Goal: Check status

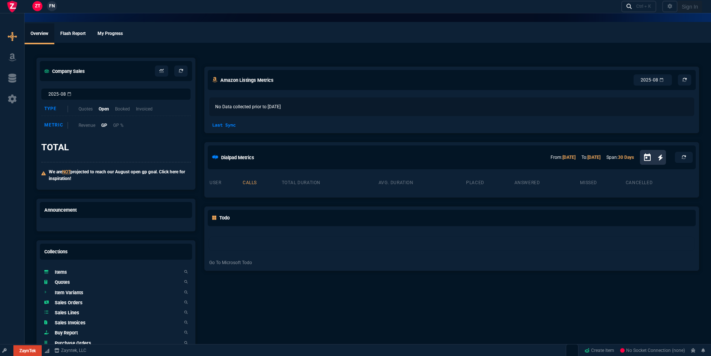
select select "19: totals"
select select
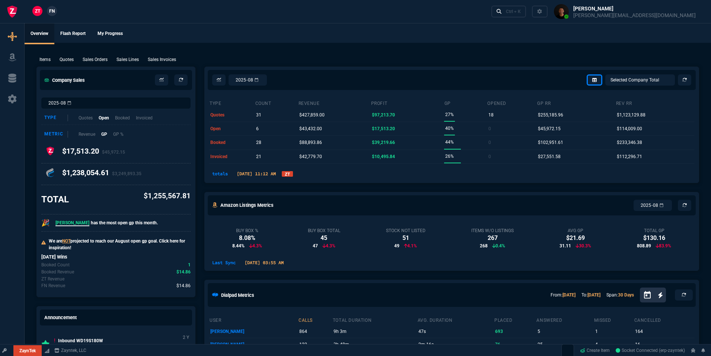
click at [293, 174] on link "ZT" at bounding box center [287, 174] width 11 height 6
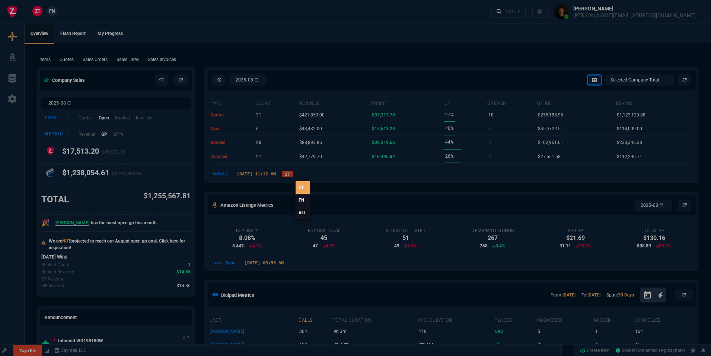
click at [299, 197] on link "FN" at bounding box center [303, 200] width 14 height 13
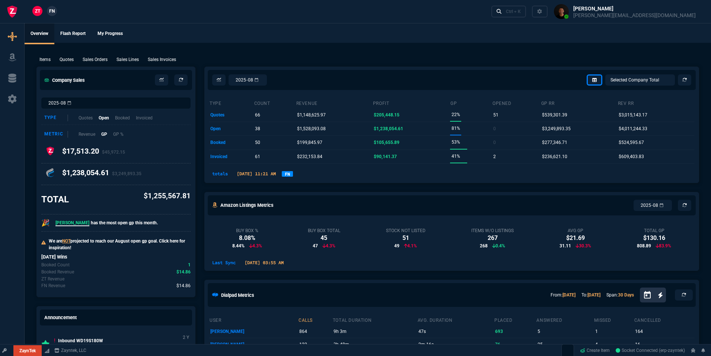
click at [301, 178] on div "totals 08/13/2025 11:21 AM FN" at bounding box center [452, 175] width 494 height 15
click at [293, 173] on link "FN" at bounding box center [287, 174] width 11 height 6
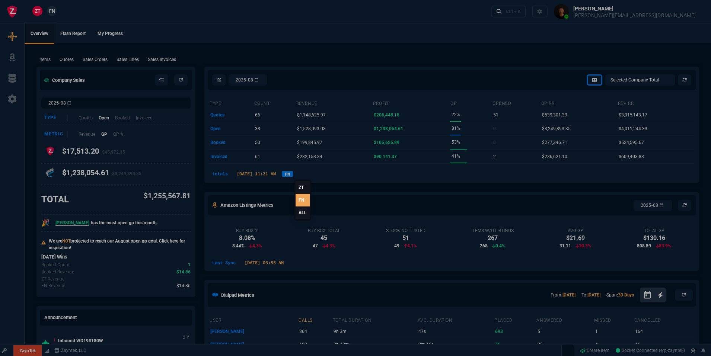
click at [299, 212] on link "ALL" at bounding box center [303, 213] width 14 height 13
